Goal: Task Accomplishment & Management: Manage account settings

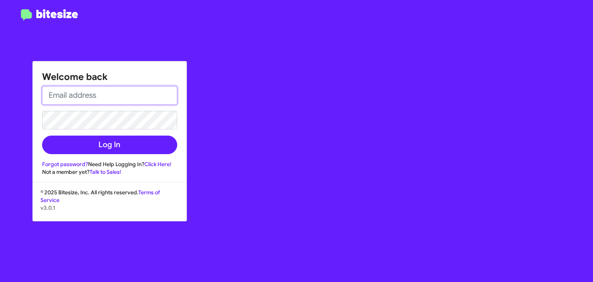
click at [124, 91] on input "email" at bounding box center [109, 95] width 135 height 19
click at [126, 96] on input "email" at bounding box center [109, 95] width 135 height 19
click at [42, 135] on button "Log In" at bounding box center [109, 144] width 135 height 19
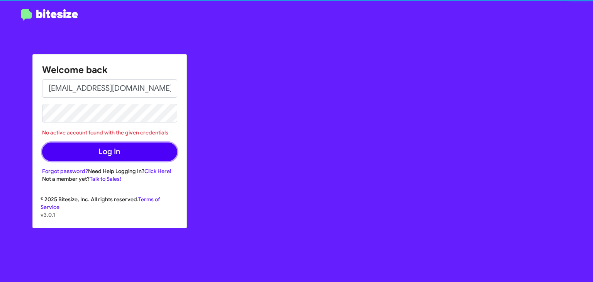
click at [59, 147] on button "Log In" at bounding box center [109, 151] width 135 height 19
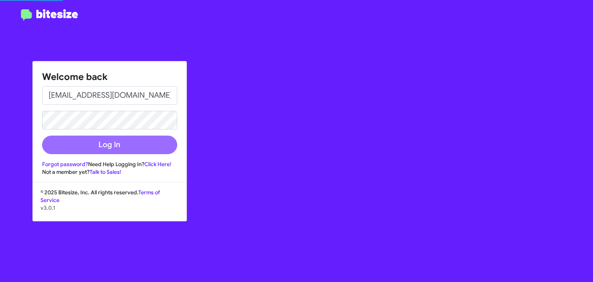
click at [116, 128] on form "[EMAIL_ADDRESS][DOMAIN_NAME] Log In" at bounding box center [109, 120] width 135 height 68
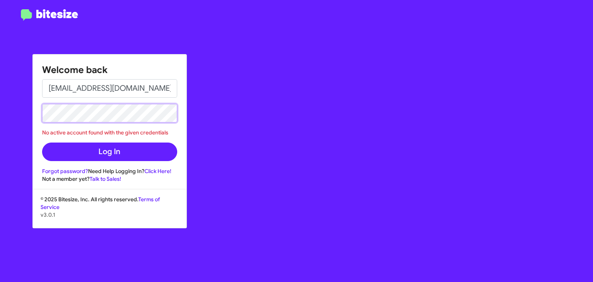
click at [42, 142] on button "Log In" at bounding box center [109, 151] width 135 height 19
click at [154, 85] on input "[EMAIL_ADDRESS][DOMAIN_NAME]" at bounding box center [109, 88] width 135 height 19
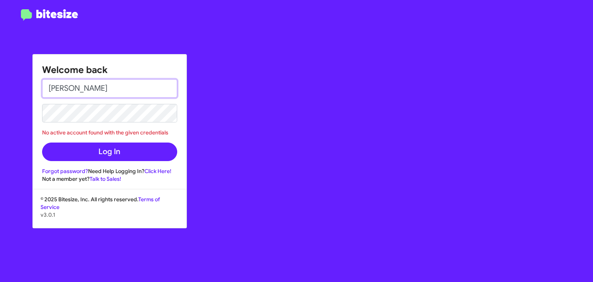
type input "[EMAIL_ADDRESS][DOMAIN_NAME]"
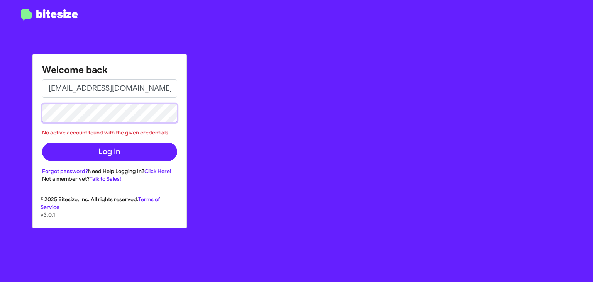
click at [42, 142] on button "Log In" at bounding box center [109, 151] width 135 height 19
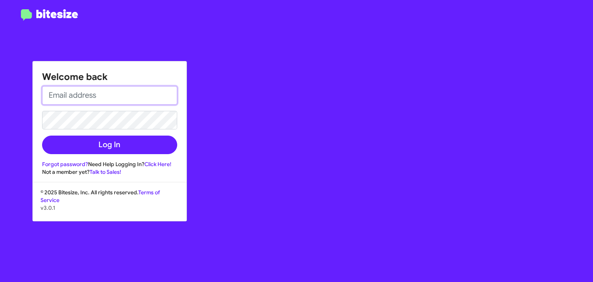
click at [119, 86] on input "email" at bounding box center [109, 95] width 135 height 19
type input "[EMAIL_ADDRESS][DOMAIN_NAME]"
click at [42, 135] on button "Log In" at bounding box center [109, 144] width 135 height 19
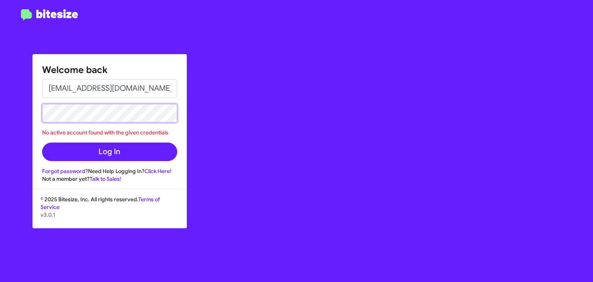
click at [42, 142] on button "Log In" at bounding box center [109, 151] width 135 height 19
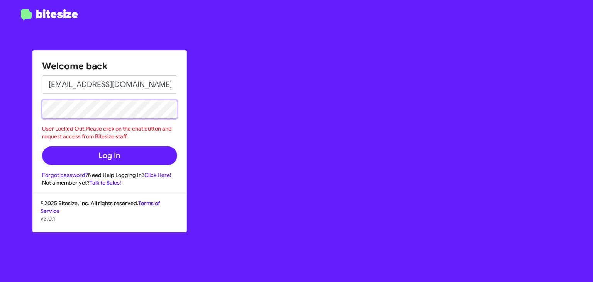
click at [42, 146] on button "Log In" at bounding box center [109, 155] width 135 height 19
click at [245, 177] on div "Welcome back amullins@ourismancars.com User Locked Out.Please click on the chat…" at bounding box center [346, 141] width 494 height 282
click at [42, 146] on button "Log In" at bounding box center [109, 155] width 135 height 19
